Goal: Task Accomplishment & Management: Manage account settings

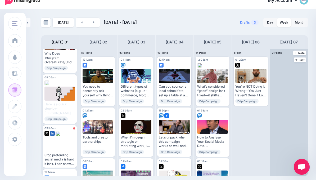
scroll to position [694, 0]
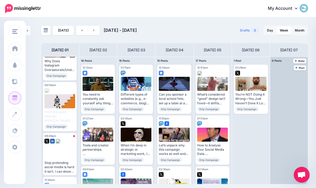
click at [291, 117] on div at bounding box center [289, 120] width 38 height 127
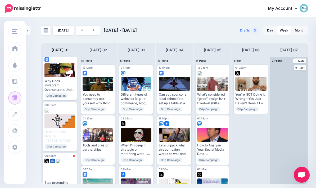
scroll to position [673, 0]
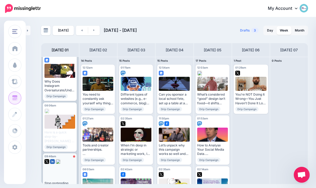
click at [52, 167] on div at bounding box center [59, 172] width 31 height 14
click at [70, 158] on div at bounding box center [59, 160] width 31 height 5
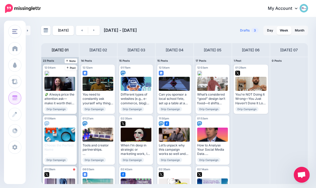
scroll to position [0, 0]
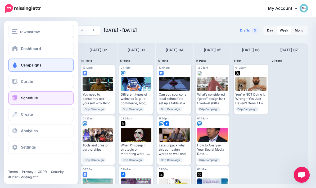
click at [16, 69] on link "Campaigns" at bounding box center [41, 65] width 66 height 13
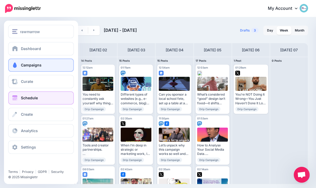
click at [17, 67] on span at bounding box center [14, 64] width 7 height 5
click at [14, 66] on span at bounding box center [14, 64] width 7 height 5
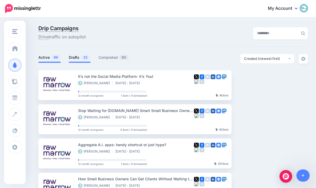
click at [78, 59] on link "Drafts 22" at bounding box center [80, 57] width 22 height 6
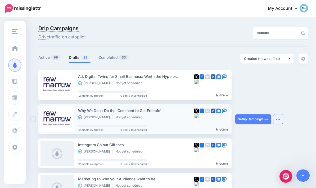
click at [280, 119] on img "button" at bounding box center [278, 119] width 4 height 2
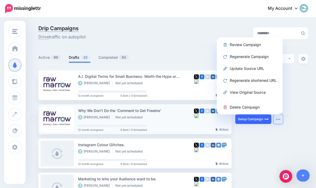
click at [254, 123] on link "Setup Campaign" at bounding box center [253, 119] width 36 height 10
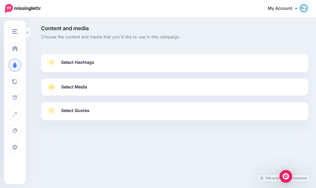
click at [291, 61] on link "Select Hashtags" at bounding box center [174, 65] width 257 height 14
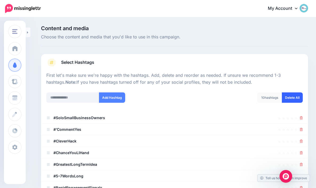
click at [296, 94] on link "Delete All" at bounding box center [292, 97] width 21 height 10
click at [56, 96] on input "text" at bounding box center [72, 97] width 53 height 10
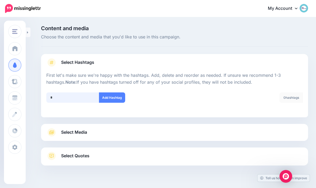
scroll to position [55, 0]
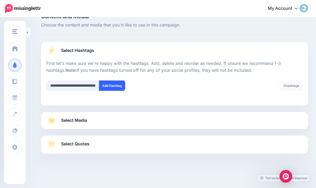
type input "**********"
click at [121, 80] on button "Add Hashtag" at bounding box center [112, 85] width 26 height 10
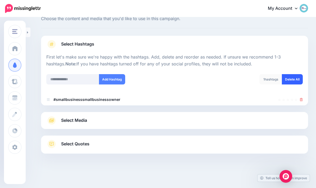
click at [295, 74] on link "Delete All" at bounding box center [292, 79] width 21 height 10
click at [47, 74] on input "text" at bounding box center [72, 79] width 53 height 10
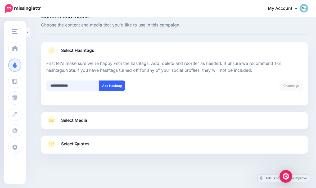
type input "**********"
click at [113, 80] on button "Add Hashtag" at bounding box center [112, 85] width 26 height 10
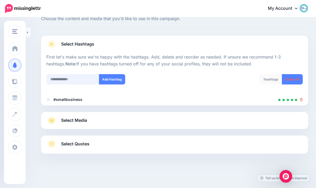
click at [51, 74] on input "text" at bounding box center [72, 79] width 53 height 10
type input "**********"
click at [116, 77] on button "Add Hashtag" at bounding box center [112, 79] width 26 height 10
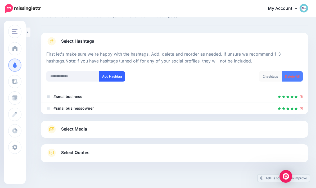
scroll to position [29, 0]
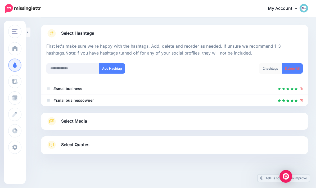
click at [56, 123] on icon at bounding box center [52, 121] width 10 height 8
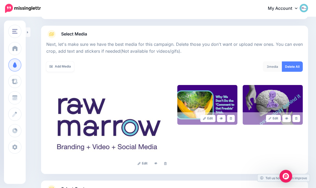
scroll to position [53, 0]
click at [167, 164] on link at bounding box center [166, 163] width 8 height 7
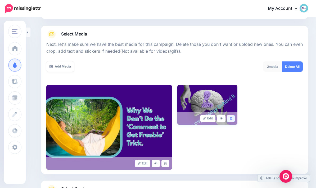
click at [234, 119] on link at bounding box center [231, 118] width 8 height 7
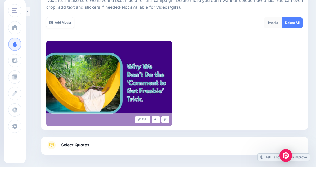
scroll to position [76, 0]
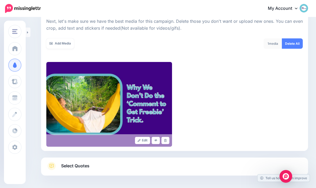
click at [69, 165] on span "Select Quotes" at bounding box center [75, 165] width 28 height 7
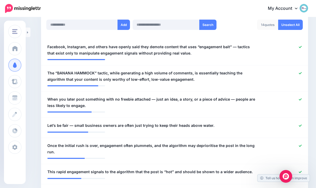
scroll to position [144, 0]
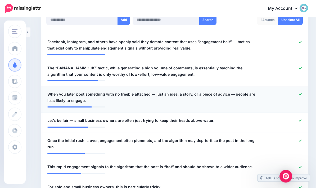
click at [300, 94] on icon at bounding box center [300, 94] width 3 height 2
click at [301, 119] on icon at bounding box center [300, 120] width 3 height 3
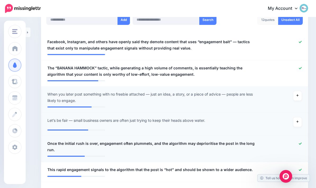
click at [299, 144] on div at bounding box center [284, 146] width 44 height 13
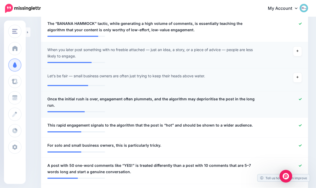
scroll to position [189, 0]
click at [299, 144] on icon at bounding box center [300, 145] width 3 height 3
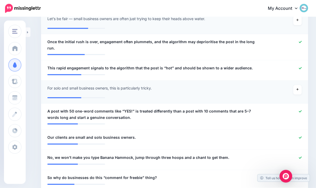
scroll to position [245, 0]
click at [301, 137] on icon at bounding box center [300, 138] width 3 height 2
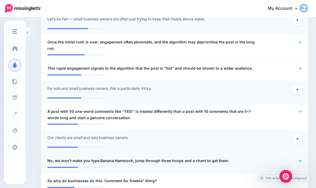
click at [301, 159] on icon at bounding box center [300, 160] width 3 height 3
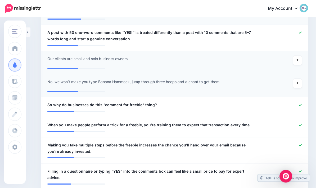
scroll to position [324, 0]
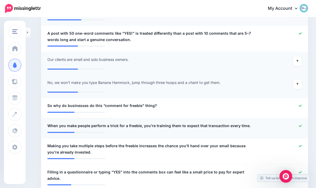
click at [301, 124] on icon at bounding box center [300, 125] width 3 height 3
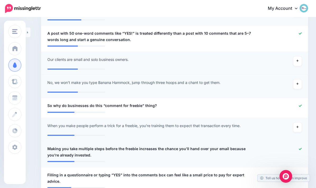
click at [301, 147] on icon at bounding box center [300, 148] width 3 height 3
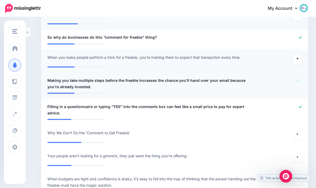
scroll to position [393, 0]
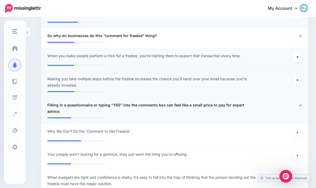
click at [301, 104] on icon at bounding box center [300, 105] width 3 height 3
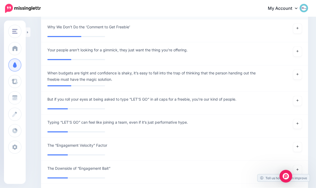
scroll to position [495, 0]
click at [297, 168] on icon at bounding box center [298, 169] width 2 height 3
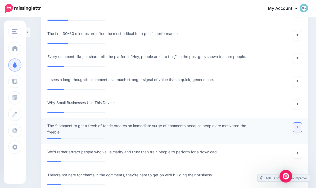
scroll to position [673, 0]
click at [301, 123] on link at bounding box center [297, 128] width 8 height 10
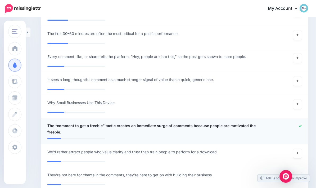
click at [247, 123] on span "The “comment to get a freebie” tactic creates an immediate surge of comments be…" at bounding box center [152, 129] width 211 height 13
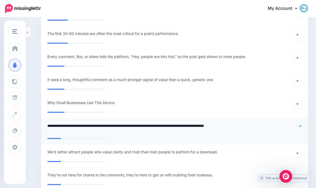
click at [243, 123] on textarea "**********" at bounding box center [152, 129] width 211 height 13
type textarea "**********"
click at [298, 100] on link at bounding box center [297, 105] width 8 height 10
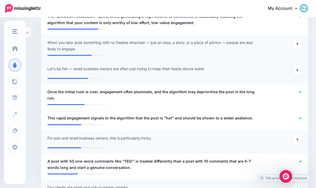
scroll to position [197, 0]
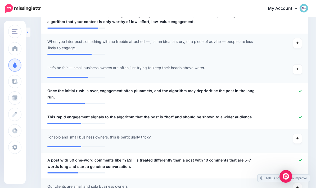
click at [26, 31] on link at bounding box center [28, 33] width 5 height 10
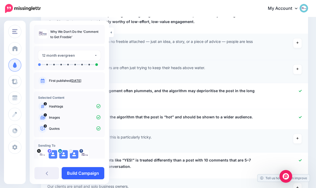
click at [77, 179] on link "Build Campaign" at bounding box center [83, 173] width 43 height 12
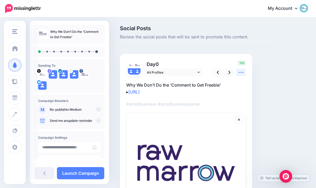
click at [244, 71] on link at bounding box center [241, 73] width 10 height 8
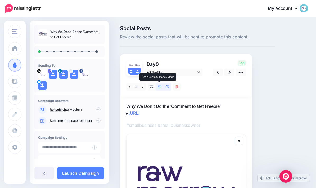
click at [160, 84] on link at bounding box center [160, 87] width 8 height 8
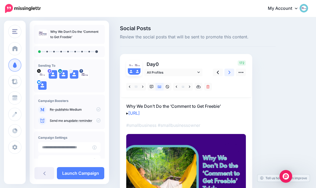
click at [230, 71] on icon at bounding box center [230, 72] width 2 height 3
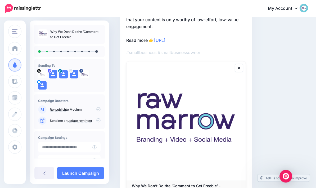
scroll to position [100, 0]
click at [238, 70] on link at bounding box center [239, 68] width 8 height 8
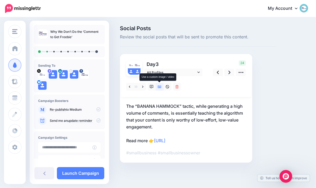
click at [162, 83] on link at bounding box center [160, 87] width 8 height 8
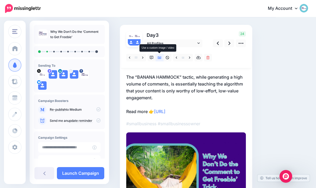
scroll to position [30, 0]
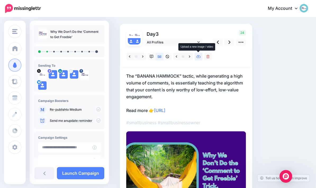
click at [199, 59] on link at bounding box center [199, 57] width 8 height 8
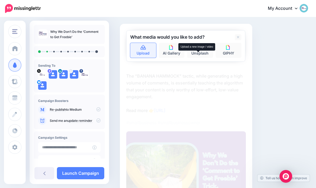
click at [143, 51] on link "Upload" at bounding box center [143, 50] width 26 height 15
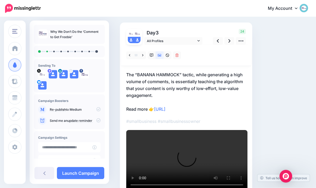
scroll to position [24, 0]
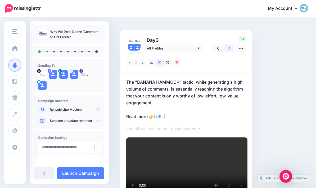
click at [229, 48] on icon at bounding box center [230, 49] width 2 height 6
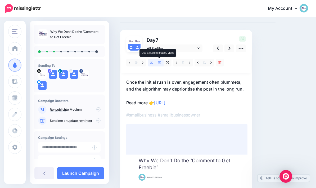
click at [162, 63] on link at bounding box center [160, 63] width 8 height 8
click at [187, 63] on link at bounding box center [189, 63] width 7 height 8
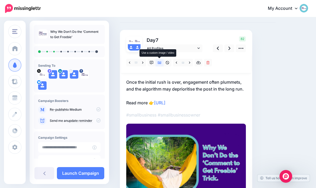
click at [161, 64] on icon at bounding box center [160, 63] width 4 height 4
click at [201, 65] on link at bounding box center [199, 63] width 8 height 8
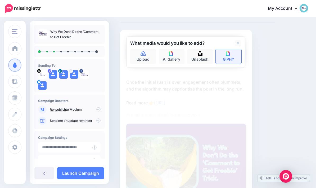
click at [229, 55] on img at bounding box center [228, 53] width 5 height 5
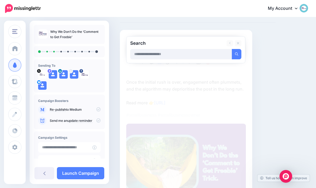
type input "*"
type input "****"
click at [237, 54] on button "submit" at bounding box center [237, 54] width 10 height 10
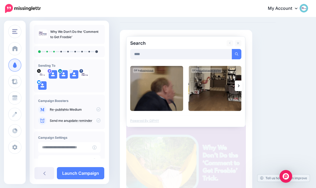
click at [239, 87] on icon at bounding box center [239, 86] width 2 height 4
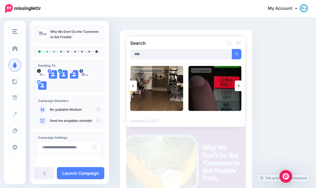
click at [239, 87] on icon at bounding box center [239, 86] width 2 height 4
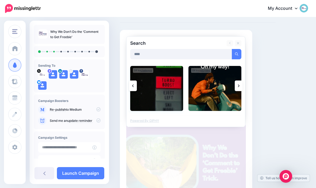
click at [168, 91] on img at bounding box center [156, 88] width 53 height 45
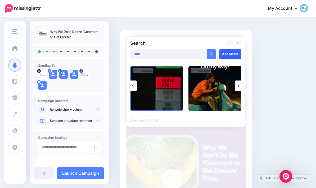
click at [238, 53] on link "Add Media" at bounding box center [230, 54] width 23 height 10
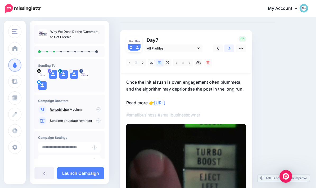
click at [229, 50] on icon at bounding box center [230, 49] width 2 height 6
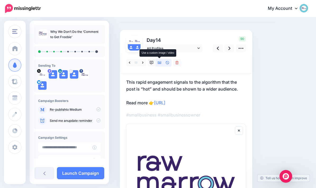
click at [161, 65] on link at bounding box center [160, 63] width 8 height 8
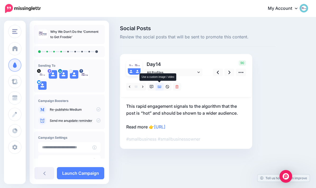
scroll to position [21, 0]
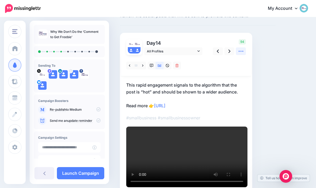
click at [243, 52] on icon at bounding box center [241, 51] width 6 height 6
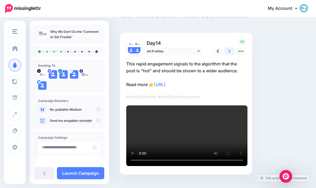
click at [230, 51] on icon at bounding box center [230, 51] width 2 height 3
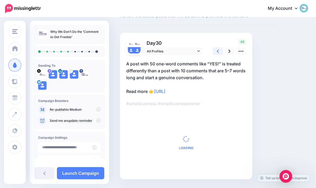
click at [221, 51] on link at bounding box center [218, 51] width 10 height 8
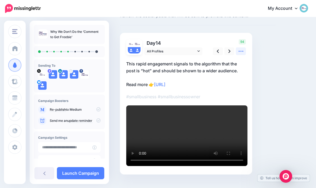
click at [244, 53] on icon at bounding box center [241, 51] width 6 height 6
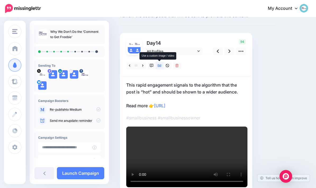
click at [161, 67] on link at bounding box center [160, 66] width 8 height 8
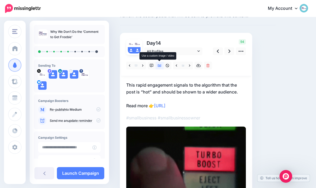
click at [161, 67] on icon at bounding box center [160, 66] width 4 height 4
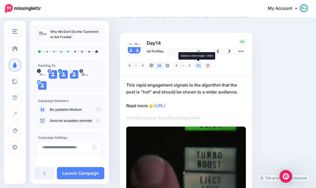
click at [198, 68] on link at bounding box center [199, 66] width 8 height 8
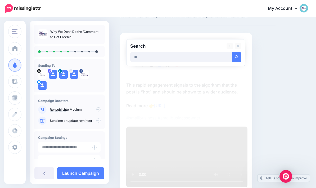
type input "*"
type input "********"
click at [237, 57] on button "submit" at bounding box center [237, 57] width 10 height 10
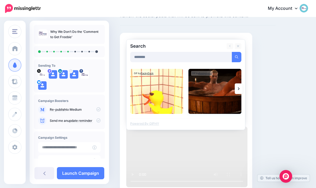
click at [216, 89] on img at bounding box center [215, 91] width 53 height 45
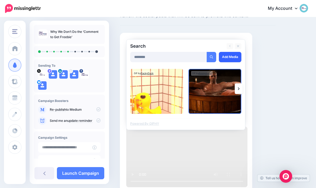
click at [232, 56] on link "Add Media" at bounding box center [230, 57] width 23 height 10
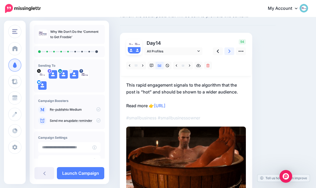
click at [231, 52] on link at bounding box center [230, 51] width 10 height 8
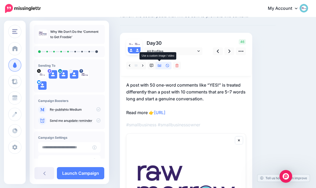
click at [160, 66] on icon at bounding box center [160, 65] width 4 height 3
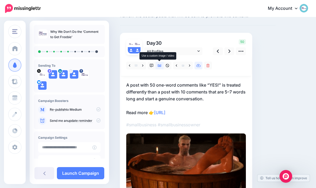
click at [200, 66] on icon at bounding box center [198, 66] width 5 height 4
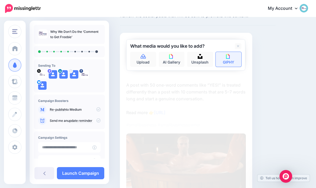
click at [235, 56] on link "GIPHY" at bounding box center [229, 59] width 26 height 15
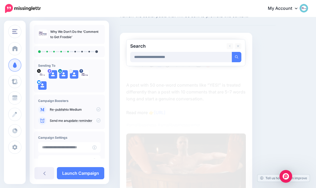
type input "**********"
click at [237, 57] on button "submit" at bounding box center [237, 57] width 10 height 10
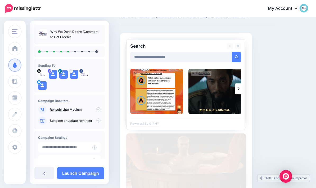
click at [241, 88] on link at bounding box center [239, 88] width 8 height 11
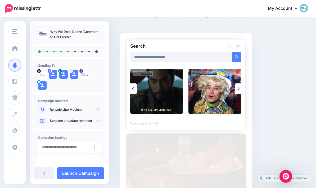
click at [215, 92] on img at bounding box center [215, 91] width 53 height 45
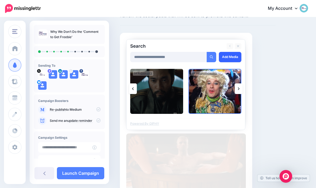
click at [233, 56] on link "Add Media" at bounding box center [230, 57] width 23 height 10
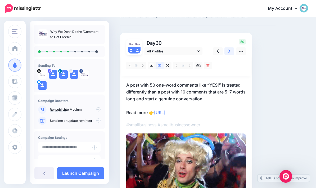
click at [229, 53] on icon at bounding box center [230, 51] width 2 height 6
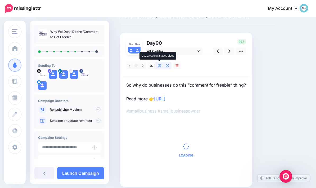
click at [160, 66] on icon at bounding box center [160, 66] width 4 height 4
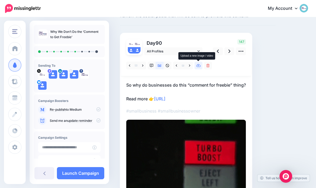
click at [199, 65] on icon at bounding box center [198, 66] width 5 height 4
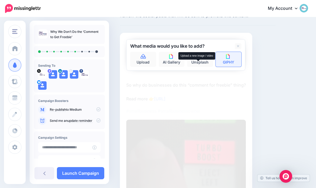
click at [231, 58] on img at bounding box center [228, 56] width 5 height 5
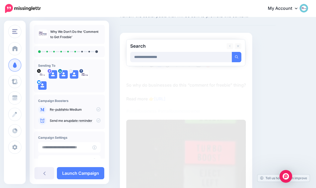
type input "**********"
click at [237, 57] on button "submit" at bounding box center [237, 57] width 10 height 10
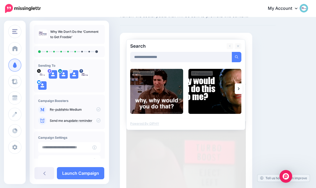
click at [239, 90] on icon at bounding box center [239, 89] width 2 height 4
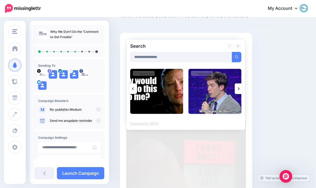
click at [216, 95] on img at bounding box center [215, 91] width 53 height 45
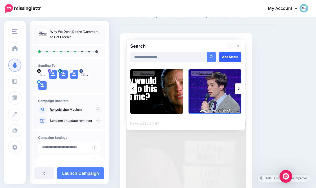
click at [232, 57] on link "Add Media" at bounding box center [230, 57] width 23 height 10
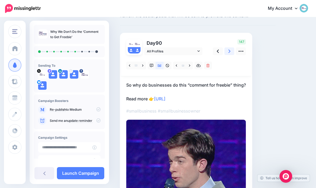
click at [230, 48] on icon at bounding box center [230, 51] width 2 height 6
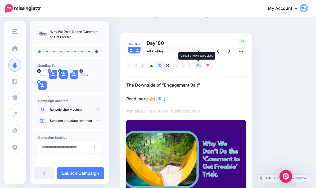
click at [198, 69] on link at bounding box center [199, 66] width 8 height 8
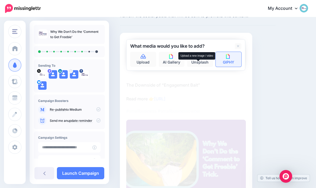
click at [234, 62] on link "GIPHY" at bounding box center [229, 59] width 26 height 15
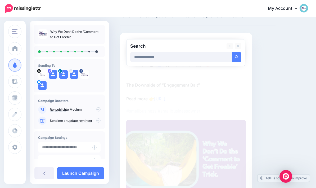
type input "**********"
click at [237, 57] on button "submit" at bounding box center [237, 57] width 10 height 10
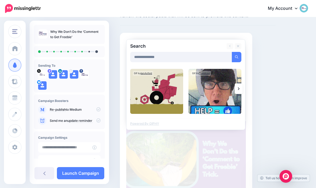
click at [240, 88] on link at bounding box center [239, 88] width 8 height 11
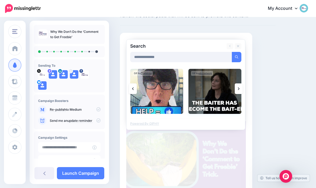
click at [216, 89] on img at bounding box center [215, 91] width 53 height 45
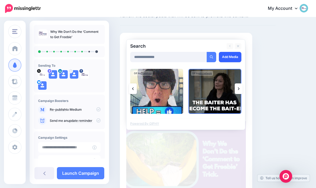
click at [232, 57] on link "Add Media" at bounding box center [230, 57] width 23 height 10
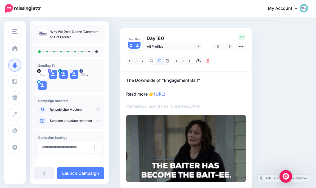
scroll to position [24, 0]
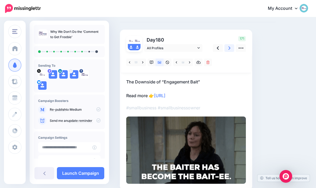
click at [227, 50] on link at bounding box center [230, 48] width 10 height 8
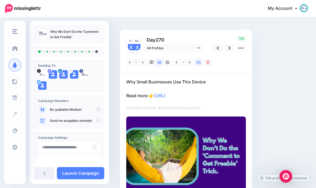
click at [199, 63] on icon at bounding box center [198, 63] width 5 height 4
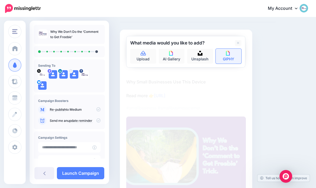
click at [234, 56] on link "GIPHY" at bounding box center [229, 56] width 26 height 15
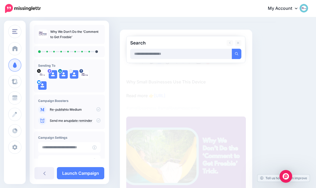
scroll to position [24, 0]
type input "**********"
click at [237, 53] on button "submit" at bounding box center [237, 54] width 10 height 10
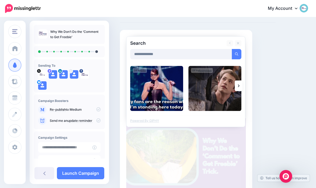
click at [237, 53] on button "submit" at bounding box center [237, 54] width 10 height 10
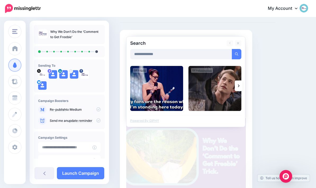
click at [240, 85] on link at bounding box center [239, 85] width 8 height 11
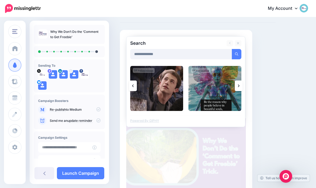
scroll to position [24, 0]
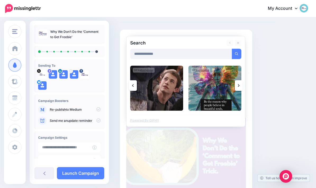
click at [239, 87] on icon at bounding box center [239, 85] width 2 height 4
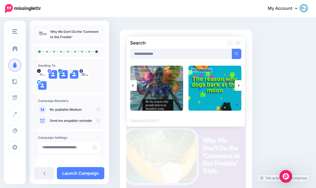
click at [238, 86] on icon at bounding box center [239, 85] width 2 height 4
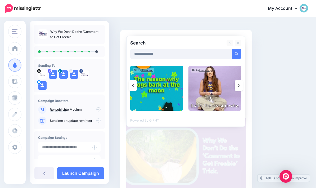
click at [240, 86] on link at bounding box center [239, 85] width 8 height 11
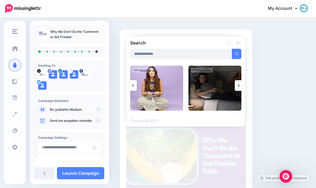
click at [239, 87] on icon at bounding box center [239, 85] width 2 height 4
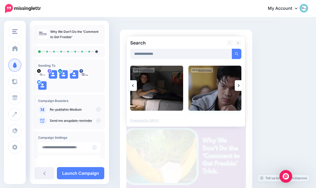
click at [217, 95] on img at bounding box center [215, 88] width 53 height 45
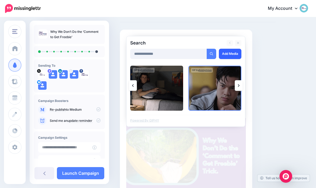
click at [234, 54] on link "Add Media" at bounding box center [230, 54] width 23 height 10
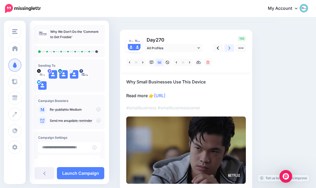
click at [228, 48] on link at bounding box center [230, 48] width 10 height 8
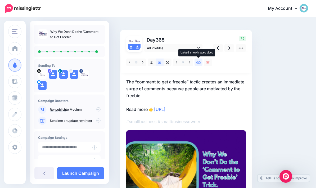
click at [201, 62] on link at bounding box center [199, 63] width 8 height 8
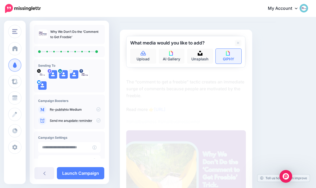
click at [230, 53] on img at bounding box center [228, 53] width 5 height 5
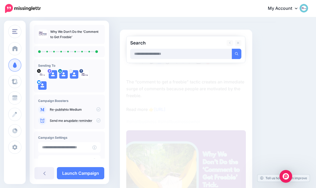
scroll to position [24, 0]
type input "*********"
click at [237, 53] on button "submit" at bounding box center [237, 54] width 10 height 10
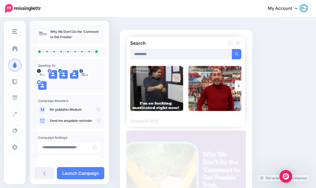
click at [218, 92] on img at bounding box center [215, 88] width 53 height 45
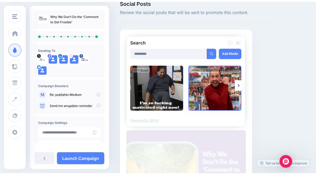
scroll to position [8, 0]
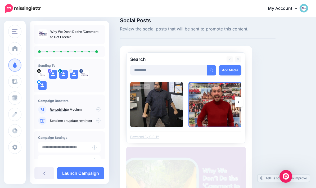
click at [153, 109] on img at bounding box center [156, 104] width 53 height 45
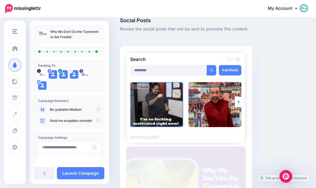
click at [242, 102] on link at bounding box center [239, 102] width 8 height 11
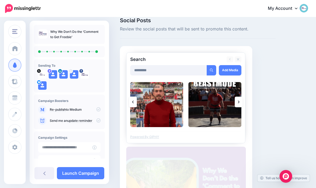
click at [241, 102] on link at bounding box center [239, 102] width 8 height 11
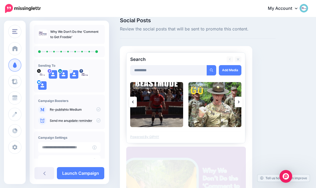
click at [135, 104] on link at bounding box center [133, 102] width 8 height 11
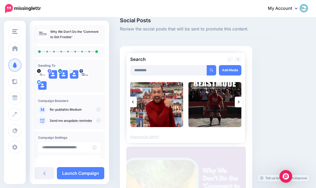
click at [135, 104] on link at bounding box center [133, 102] width 8 height 11
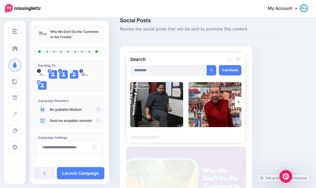
click at [157, 105] on img at bounding box center [156, 104] width 53 height 45
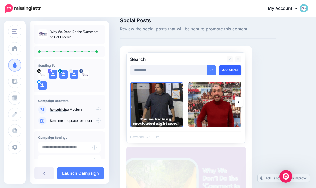
click at [233, 72] on link "Add Media" at bounding box center [230, 70] width 23 height 10
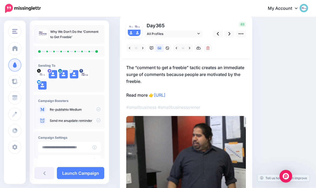
scroll to position [0, 0]
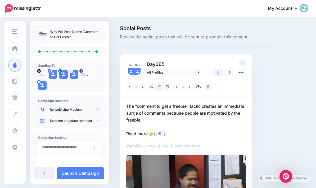
click at [216, 72] on link at bounding box center [218, 73] width 10 height 8
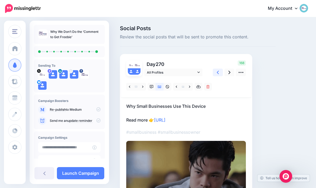
click at [218, 75] on link at bounding box center [218, 73] width 10 height 8
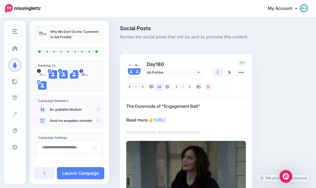
click at [217, 72] on link at bounding box center [218, 73] width 10 height 8
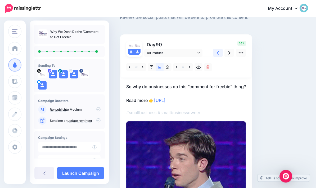
scroll to position [19, 0]
click at [220, 52] on link at bounding box center [218, 54] width 10 height 8
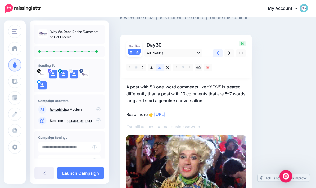
scroll to position [19, 0]
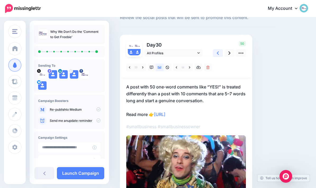
click at [219, 53] on link at bounding box center [218, 53] width 10 height 8
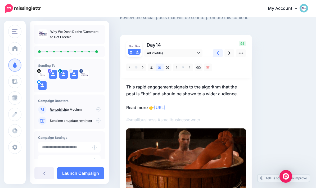
click at [219, 53] on icon at bounding box center [218, 53] width 2 height 6
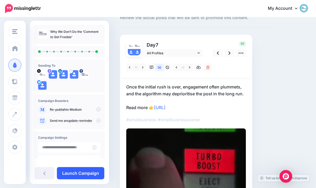
click at [86, 174] on link "Launch Campaign" at bounding box center [80, 173] width 47 height 12
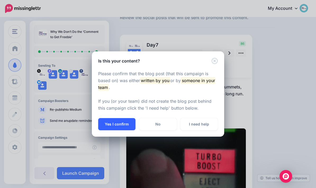
click at [117, 124] on button "Yes I confirm" at bounding box center [116, 124] width 37 height 12
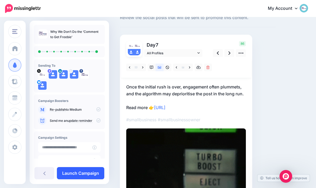
click at [84, 172] on link "Launch Campaign" at bounding box center [80, 173] width 47 height 12
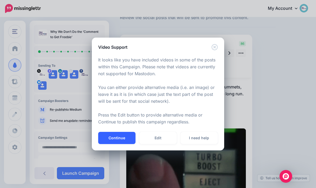
click at [127, 136] on button "Continue" at bounding box center [116, 138] width 37 height 12
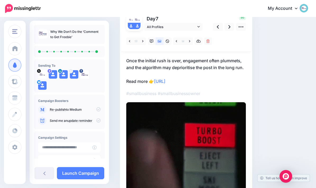
scroll to position [58, 0]
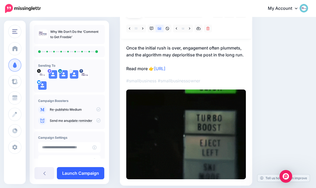
click at [80, 179] on link "Launch Campaign" at bounding box center [80, 173] width 47 height 12
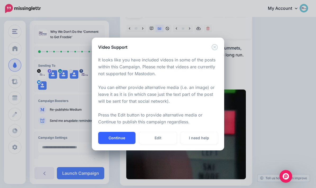
click at [113, 144] on button "Continue" at bounding box center [116, 138] width 37 height 12
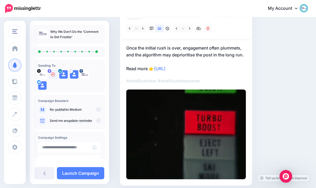
click at [52, 76] on icon at bounding box center [53, 74] width 4 height 4
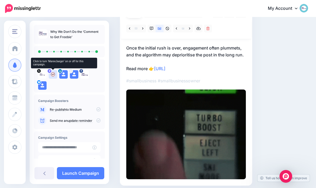
click at [51, 76] on img at bounding box center [53, 74] width 8 height 8
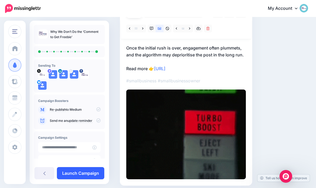
click at [75, 179] on link "Launch Campaign" at bounding box center [80, 173] width 47 height 12
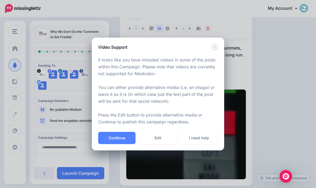
click at [216, 50] on icon "Close" at bounding box center [215, 47] width 6 height 6
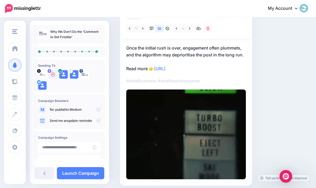
click at [51, 74] on div at bounding box center [53, 74] width 8 height 8
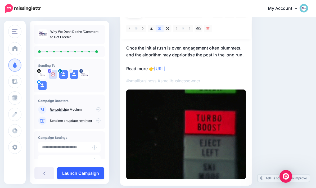
click at [74, 179] on link "Launch Campaign" at bounding box center [80, 173] width 47 height 12
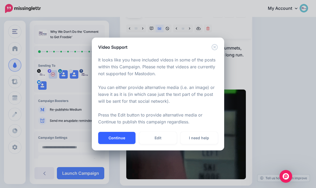
click at [107, 144] on button "Continue" at bounding box center [116, 138] width 37 height 12
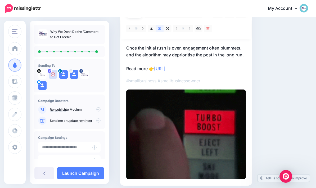
scroll to position [79, 0]
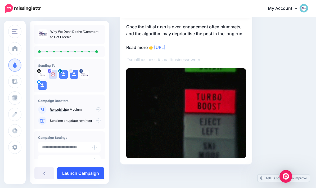
click at [88, 170] on link "Launch Campaign" at bounding box center [80, 173] width 47 height 12
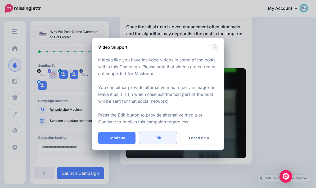
click at [163, 134] on link "Edit" at bounding box center [157, 138] width 37 height 12
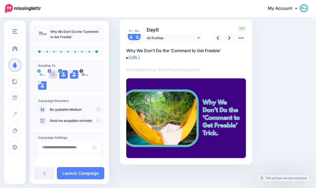
scroll to position [34, 0]
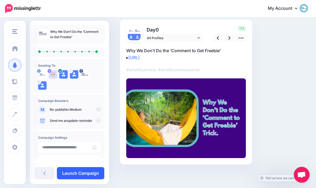
click at [65, 178] on link "Launch Campaign" at bounding box center [80, 173] width 47 height 12
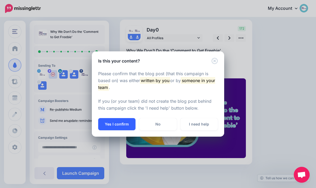
click at [105, 124] on button "Yes I confirm" at bounding box center [116, 124] width 37 height 12
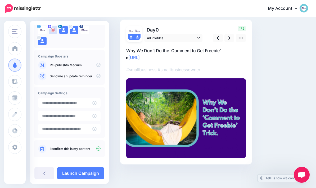
scroll to position [44, 0]
click at [45, 105] on input "text" at bounding box center [65, 103] width 54 height 10
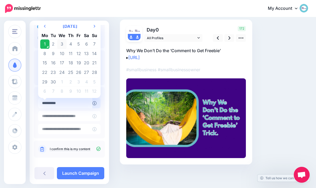
click at [60, 46] on td "3" at bounding box center [62, 44] width 10 height 10
type input "**********"
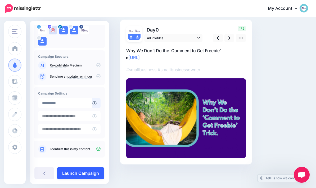
click at [65, 173] on link "Launch Campaign" at bounding box center [80, 173] width 47 height 12
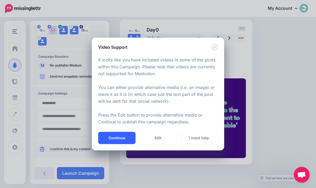
click at [110, 133] on button "Continue" at bounding box center [116, 138] width 37 height 12
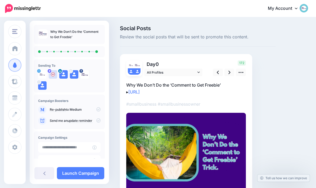
scroll to position [34, 0]
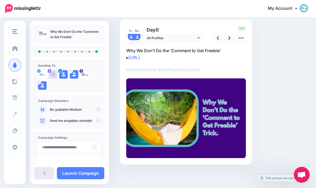
click at [41, 172] on link at bounding box center [44, 173] width 20 height 12
click at [201, 36] on link "All Profiles" at bounding box center [173, 38] width 58 height 8
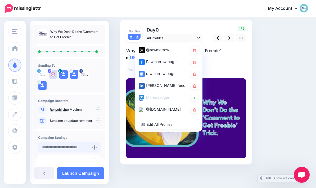
click at [59, 148] on input "text" at bounding box center [65, 147] width 54 height 10
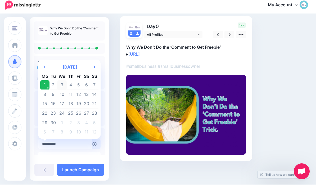
click at [59, 86] on td "3" at bounding box center [62, 89] width 10 height 10
type input "**********"
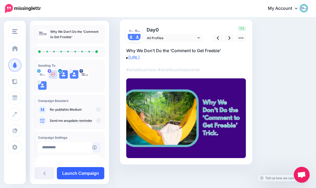
click at [72, 170] on link "Launch Campaign" at bounding box center [80, 173] width 47 height 12
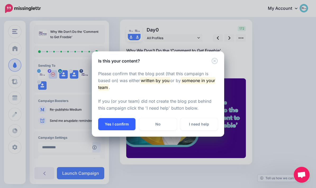
click at [105, 124] on button "Yes I confirm" at bounding box center [116, 124] width 37 height 12
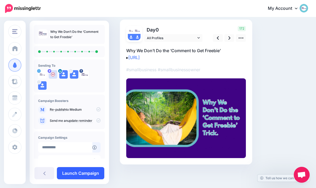
click at [74, 174] on link "Launch Campaign" at bounding box center [80, 173] width 47 height 12
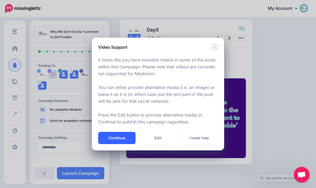
click at [114, 137] on button "Continue" at bounding box center [116, 138] width 37 height 12
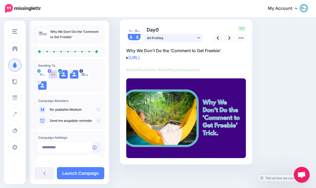
click at [200, 38] on link "All Profiles" at bounding box center [173, 38] width 58 height 8
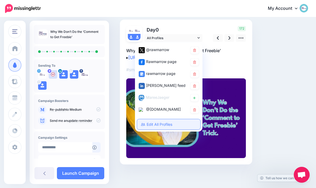
click at [186, 124] on link "Edit All Profiles" at bounding box center [168, 124] width 63 height 10
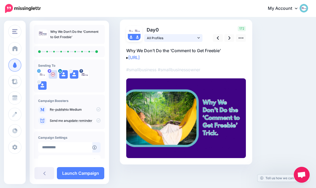
click at [199, 39] on icon at bounding box center [199, 38] width 2 height 4
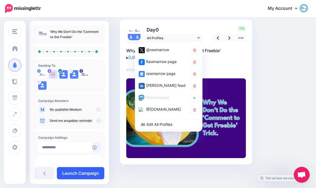
click at [74, 173] on link "Launch Campaign" at bounding box center [80, 173] width 47 height 12
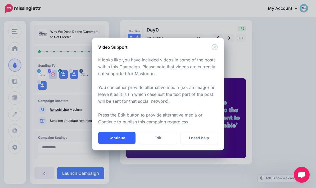
click at [121, 141] on button "Continue" at bounding box center [116, 138] width 37 height 12
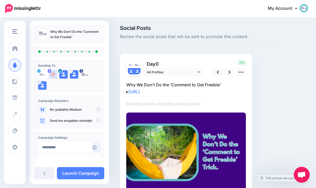
scroll to position [0, 0]
